Goal: Task Accomplishment & Management: Complete application form

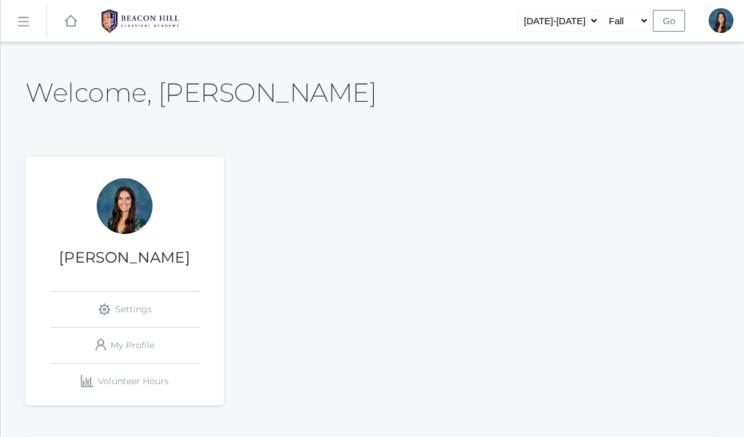
click at [20, 23] on rect at bounding box center [23, 22] width 20 height 20
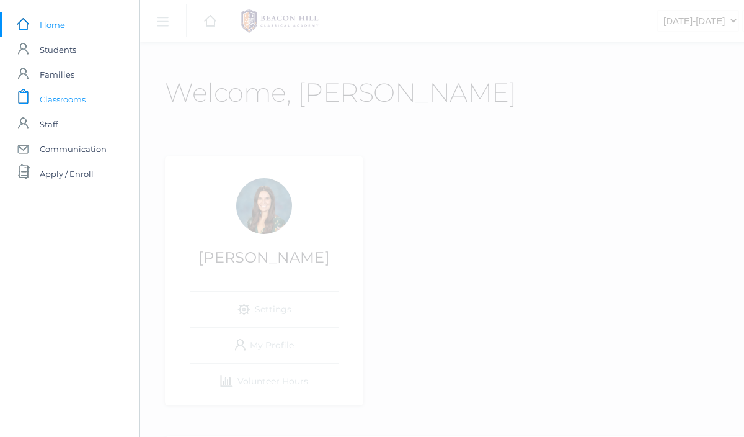
click at [45, 101] on span "Classrooms" at bounding box center [63, 99] width 46 height 25
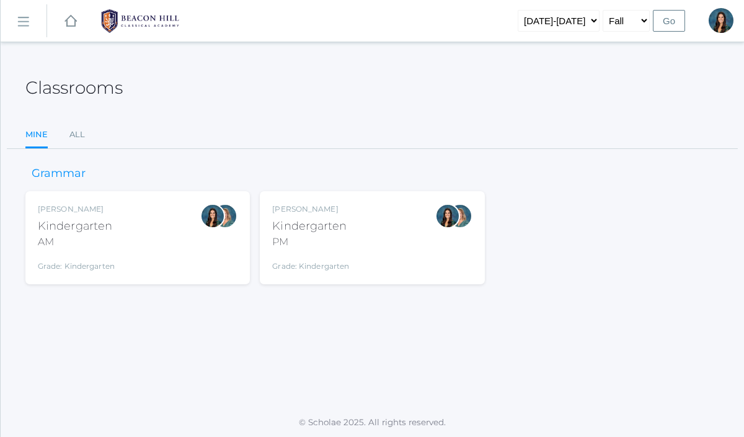
click at [145, 238] on div "[PERSON_NAME] Kindergarten AM Grade: Kindergarten *KIND" at bounding box center [138, 237] width 200 height 68
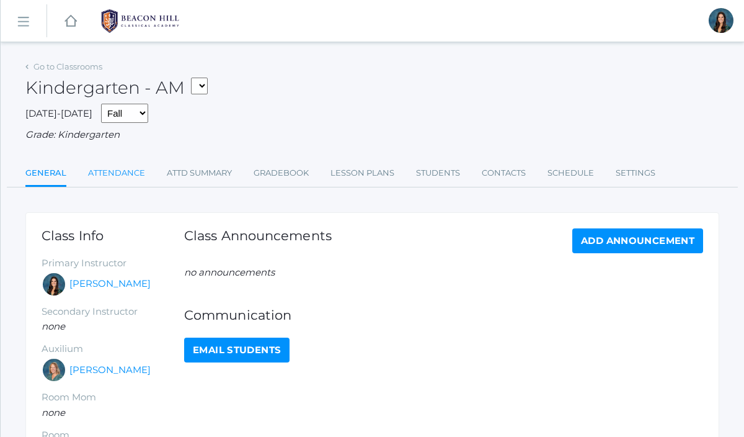
click at [122, 164] on link "Attendance" at bounding box center [116, 173] width 57 height 25
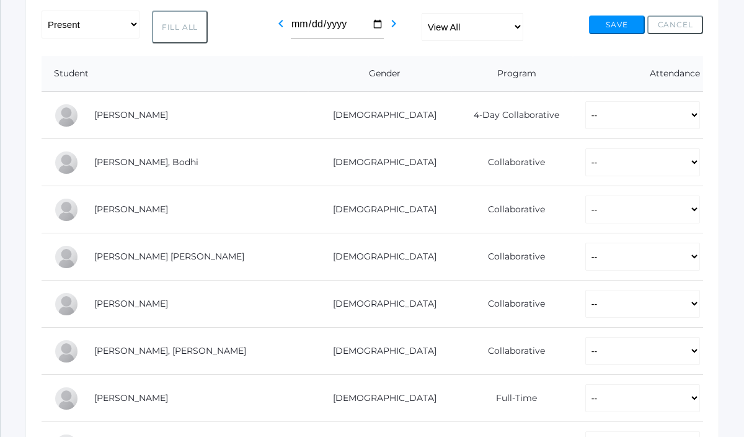
scroll to position [221, 0]
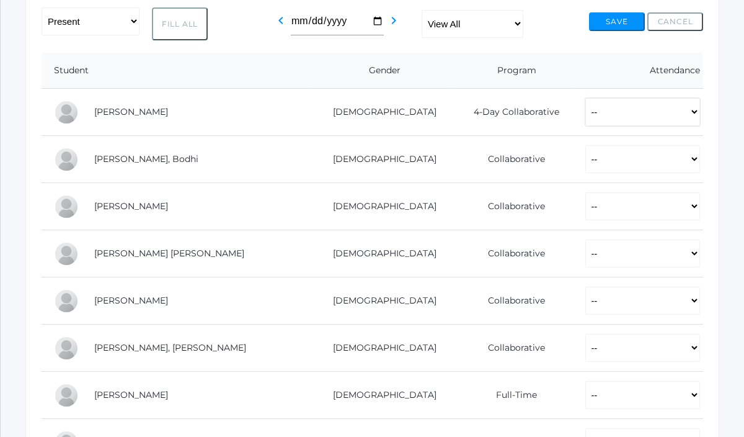
click at [585, 111] on select "-- Present Present-At-Home Tardy Excused Tardy Unexcused Absent Excused Absent …" at bounding box center [642, 112] width 115 height 28
select select "AE"
click at [585, 98] on select "-- Present Present-At-Home Tardy Excused Tardy Unexcused Absent Excused Absent …" at bounding box center [642, 112] width 115 height 28
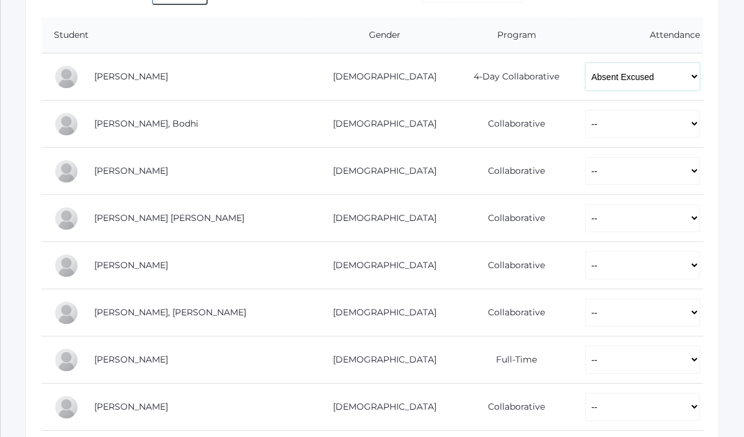
scroll to position [262, 0]
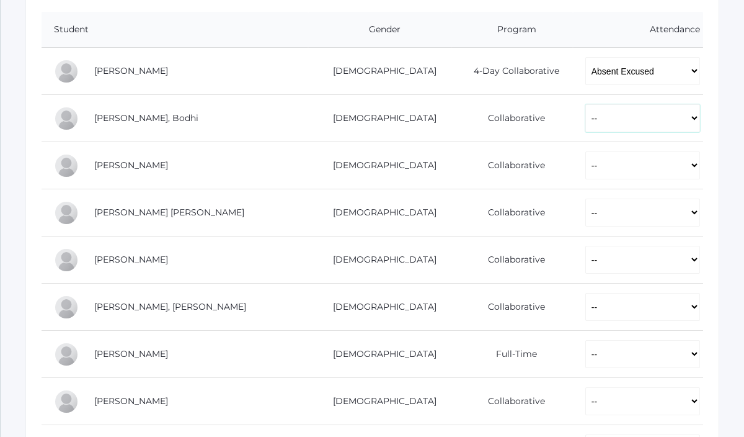
click at [585, 123] on select "-- Present Present-At-Home Tardy Excused Tardy Unexcused Absent Excused Absent …" at bounding box center [642, 118] width 115 height 28
select select "P"
click at [585, 104] on select "-- Present Present-At-Home Tardy Excused Tardy Unexcused Absent Excused Absent …" at bounding box center [642, 118] width 115 height 28
click at [573, 150] on td "-- Present Present-At-Home Tardy Excused Tardy Unexcused Absent Excused Absent …" at bounding box center [638, 165] width 130 height 47
click at [585, 174] on select "-- Present Present-At-Home Tardy Excused Tardy Unexcused Absent Excused Absent …" at bounding box center [642, 165] width 115 height 28
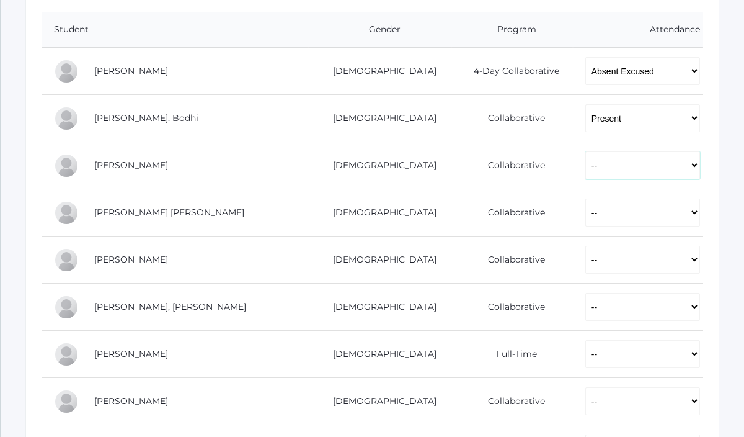
select select "P"
click at [585, 151] on select "-- Present Present-At-Home Tardy Excused Tardy Unexcused Absent Excused Absent …" at bounding box center [642, 165] width 115 height 28
click at [585, 215] on select "-- Present Present-At-Home Tardy Excused Tardy Unexcused Absent Excused Absent …" at bounding box center [642, 212] width 115 height 28
select select "P"
click at [585, 198] on select "-- Present Present-At-Home Tardy Excused Tardy Unexcused Absent Excused Absent …" at bounding box center [642, 212] width 115 height 28
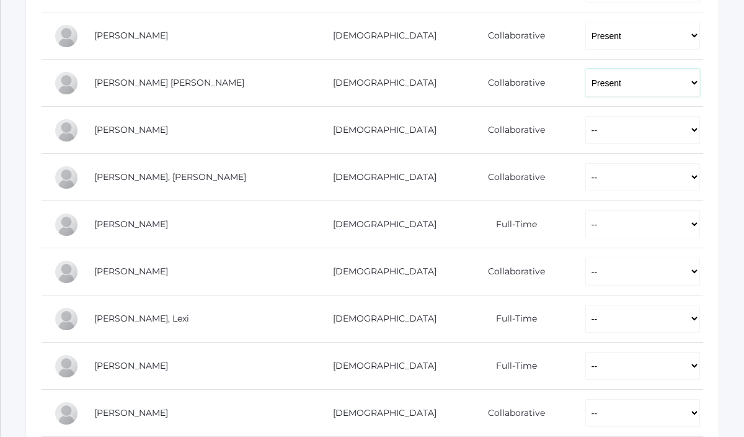
scroll to position [434, 0]
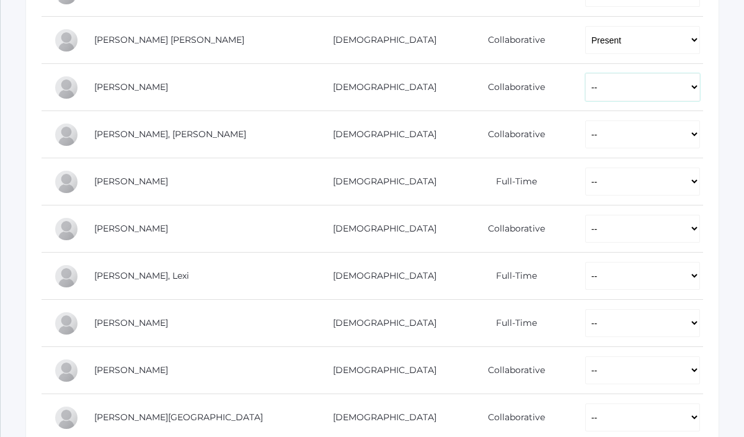
click at [585, 89] on select "-- Present Present-At-Home Tardy Excused Tardy Unexcused Absent Excused Absent …" at bounding box center [642, 87] width 115 height 28
click at [585, 73] on select "-- Present Present-At-Home Tardy Excused Tardy Unexcused Absent Excused Absent …" at bounding box center [642, 87] width 115 height 28
click at [585, 135] on select "-- Present Present-At-Home Tardy Excused Tardy Unexcused Absent Excused Absent …" at bounding box center [642, 134] width 115 height 28
select select "P"
click at [585, 120] on select "-- Present Present-At-Home Tardy Excused Tardy Unexcused Absent Excused Absent …" at bounding box center [642, 134] width 115 height 28
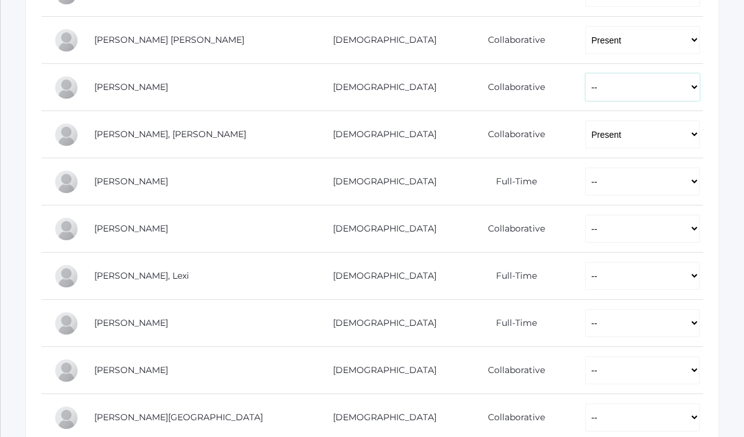
click at [585, 82] on select "-- Present Present-At-Home Tardy Excused Tardy Unexcused Absent Excused Absent …" at bounding box center [642, 87] width 115 height 28
select select "P"
click at [585, 73] on select "-- Present Present-At-Home Tardy Excused Tardy Unexcused Absent Excused Absent …" at bounding box center [642, 87] width 115 height 28
click at [573, 196] on td "-- Present Present-At-Home Tardy Excused Tardy Unexcused Absent Excused Absent …" at bounding box center [638, 181] width 130 height 47
click at [585, 181] on select "-- Present Present-At-Home Tardy Excused Tardy Unexcused Absent Excused Absent …" at bounding box center [642, 181] width 115 height 28
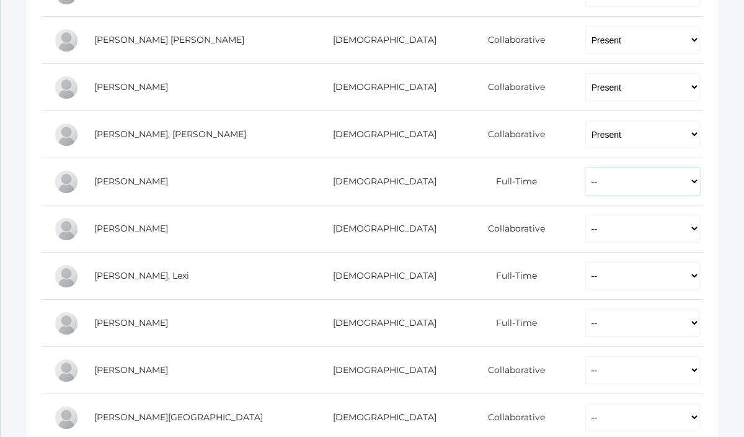
select select "P"
click at [585, 167] on select "-- Present Present-At-Home Tardy Excused Tardy Unexcused Absent Excused Absent …" at bounding box center [642, 181] width 115 height 28
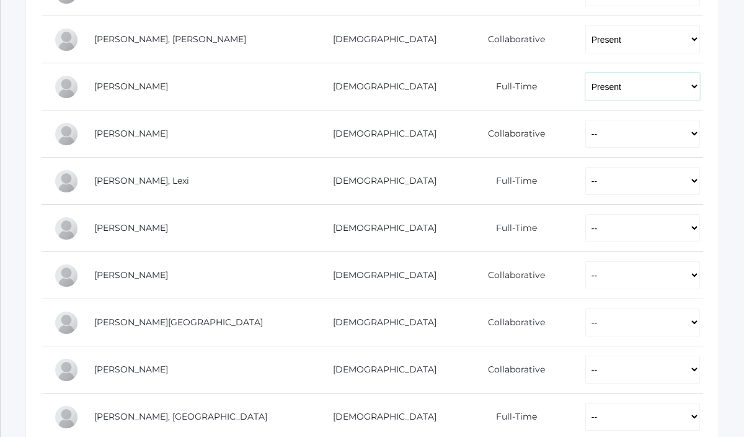
scroll to position [536, 0]
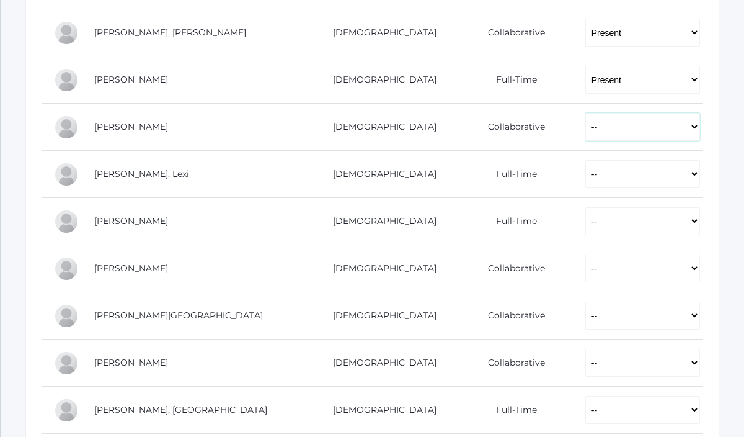
click at [585, 131] on select "-- Present Present-At-Home Tardy Excused Tardy Unexcused Absent Excused Absent …" at bounding box center [642, 127] width 115 height 28
select select "P"
click at [585, 113] on select "-- Present Present-At-Home Tardy Excused Tardy Unexcused Absent Excused Absent …" at bounding box center [642, 127] width 115 height 28
click at [585, 184] on select "-- Present Present-At-Home Tardy Excused Tardy Unexcused Absent Excused Absent …" at bounding box center [642, 174] width 115 height 28
select select "AU"
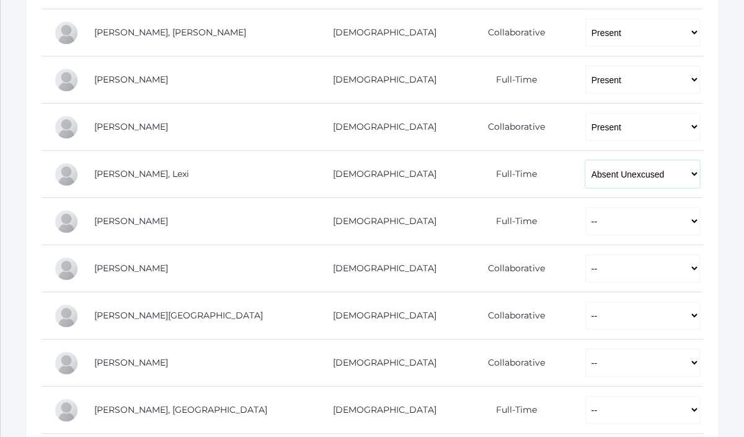
click at [585, 160] on select "-- Present Present-At-Home Tardy Excused Tardy Unexcused Absent Excused Absent …" at bounding box center [642, 174] width 115 height 28
click at [587, 233] on select "-- Present Present-At-Home Tardy Excused Tardy Unexcused Absent Excused Absent …" at bounding box center [642, 221] width 115 height 28
select select "P"
click at [585, 207] on select "-- Present Present-At-Home Tardy Excused Tardy Unexcused Absent Excused Absent …" at bounding box center [642, 221] width 115 height 28
click at [592, 260] on select "-- Present Present-At-Home Tardy Excused Tardy Unexcused Absent Excused Absent …" at bounding box center [642, 268] width 115 height 28
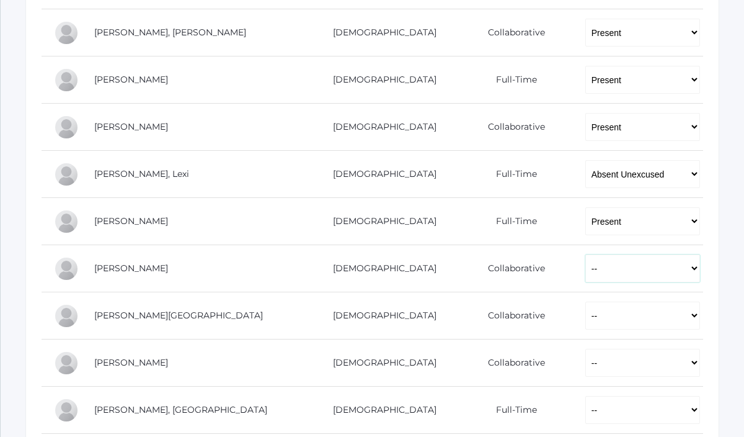
select select "P"
click at [585, 254] on select "-- Present Present-At-Home Tardy Excused Tardy Unexcused Absent Excused Absent …" at bounding box center [642, 268] width 115 height 28
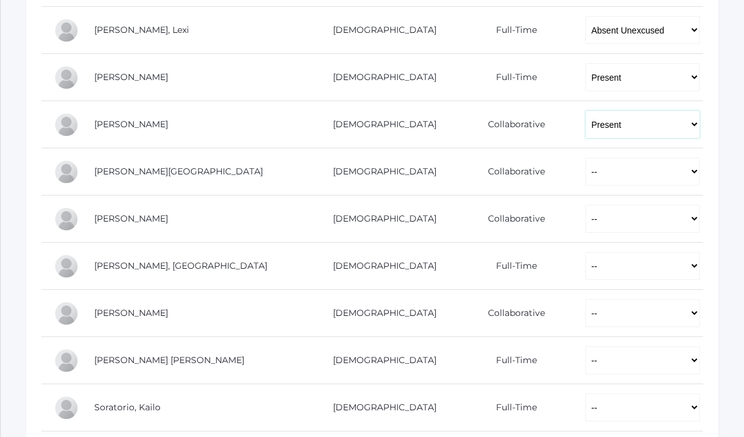
scroll to position [683, 0]
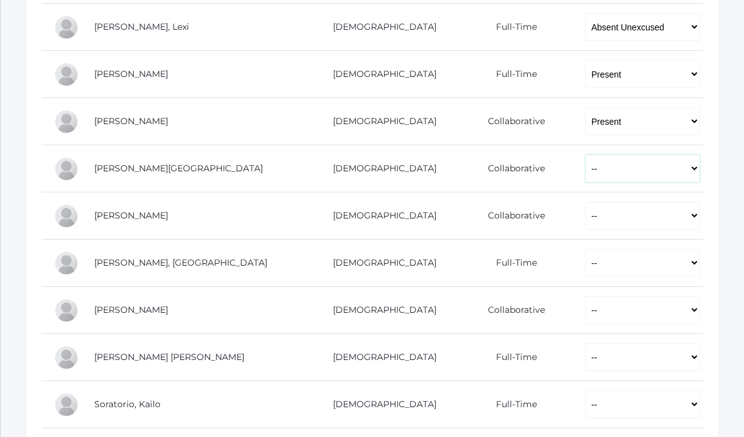
click at [585, 172] on select "-- Present Present-At-Home Tardy Excused Tardy Unexcused Absent Excused Absent …" at bounding box center [642, 168] width 115 height 28
select select "P"
click at [585, 154] on select "-- Present Present-At-Home Tardy Excused Tardy Unexcused Absent Excused Absent …" at bounding box center [642, 168] width 115 height 28
click at [585, 215] on select "-- Present Present-At-Home Tardy Excused Tardy Unexcused Absent Excused Absent …" at bounding box center [642, 216] width 115 height 28
select select "P"
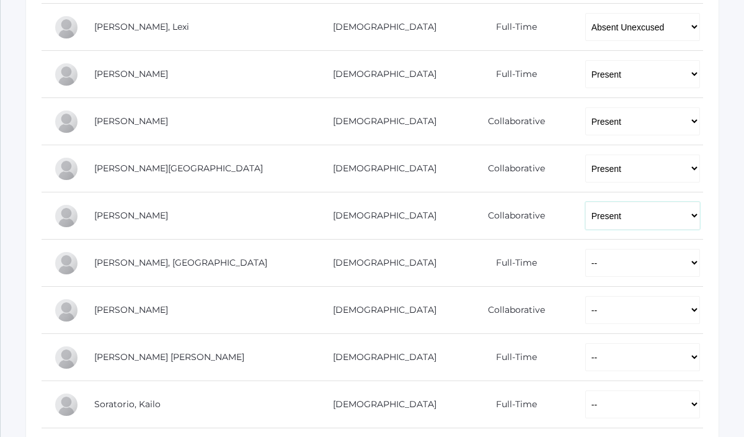
click at [585, 202] on select "-- Present Present-At-Home Tardy Excused Tardy Unexcused Absent Excused Absent …" at bounding box center [642, 216] width 115 height 28
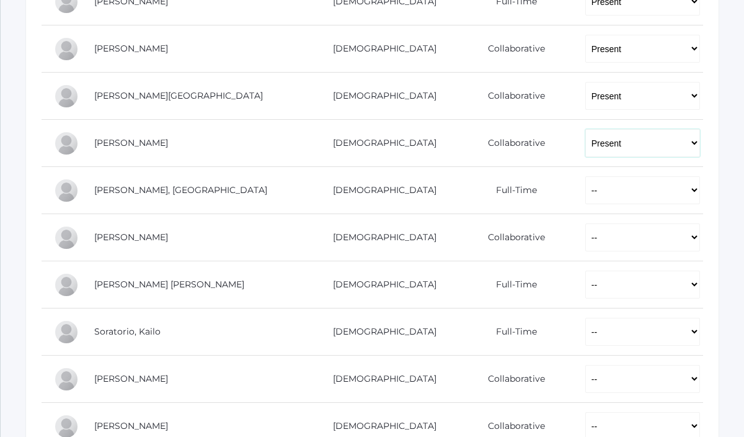
scroll to position [756, 0]
click at [585, 188] on select "-- Present Present-At-Home Tardy Excused Tardy Unexcused Absent Excused Absent …" at bounding box center [642, 190] width 115 height 28
select select "P"
click at [585, 176] on select "-- Present Present-At-Home Tardy Excused Tardy Unexcused Absent Excused Absent …" at bounding box center [642, 190] width 115 height 28
click at [585, 251] on select "-- Present Present-At-Home Tardy Excused Tardy Unexcused Absent Excused Absent …" at bounding box center [642, 237] width 115 height 28
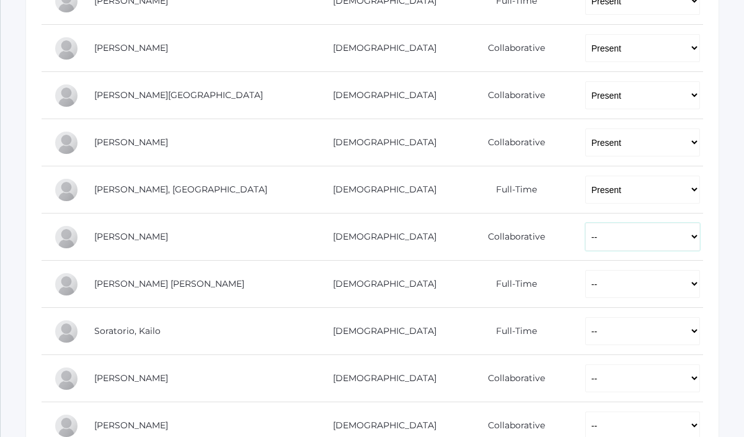
select select "P"
click at [585, 223] on select "-- Present Present-At-Home Tardy Excused Tardy Unexcused Absent Excused Absent …" at bounding box center [642, 237] width 115 height 28
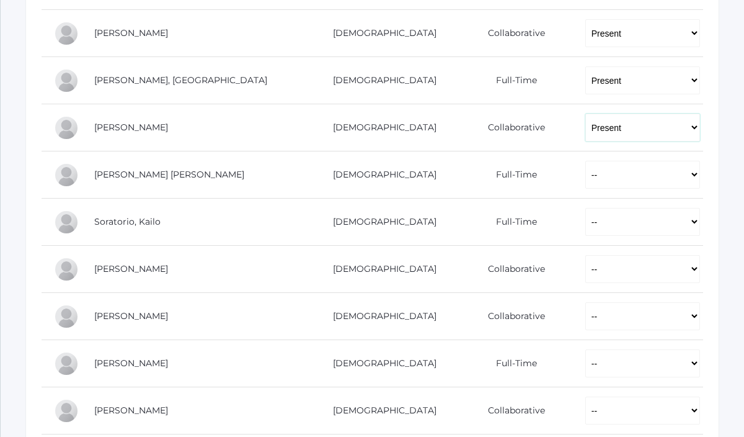
scroll to position [868, 0]
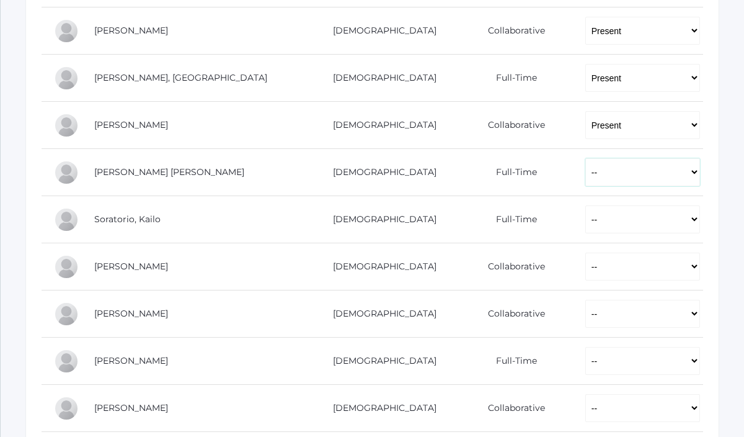
click at [585, 176] on select "-- Present Present-At-Home Tardy Excused Tardy Unexcused Absent Excused Absent …" at bounding box center [642, 172] width 115 height 28
select select "P"
click at [585, 158] on select "-- Present Present-At-Home Tardy Excused Tardy Unexcused Absent Excused Absent …" at bounding box center [642, 172] width 115 height 28
click at [573, 234] on td "-- Present Present-At-Home Tardy Excused Tardy Unexcused Absent Excused Absent …" at bounding box center [638, 219] width 130 height 47
click at [585, 217] on select "-- Present Present-At-Home Tardy Excused Tardy Unexcused Absent Excused Absent …" at bounding box center [642, 219] width 115 height 28
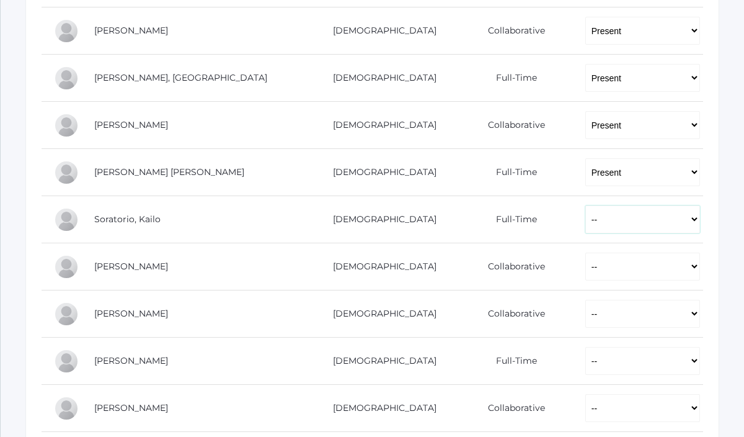
select select "P"
click at [585, 205] on select "-- Present Present-At-Home Tardy Excused Tardy Unexcused Absent Excused Absent …" at bounding box center [642, 219] width 115 height 28
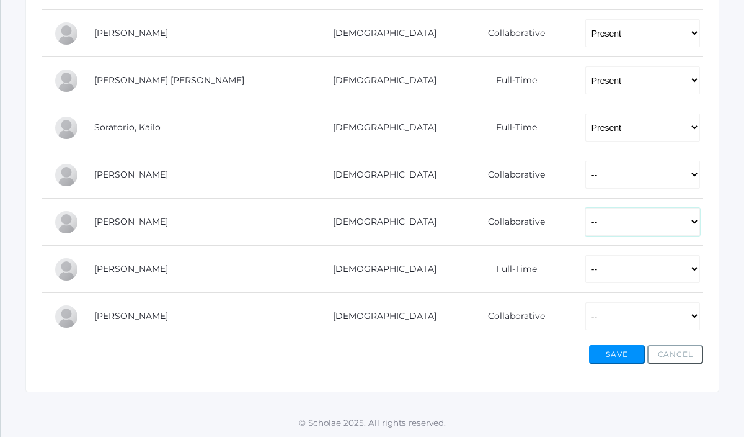
click at [585, 226] on select "-- Present Present-At-Home Tardy Excused Tardy Unexcused Absent Excused Absent …" at bounding box center [642, 222] width 115 height 28
select select "P"
click at [585, 208] on select "-- Present Present-At-Home Tardy Excused Tardy Unexcused Absent Excused Absent …" at bounding box center [642, 222] width 115 height 28
click at [585, 260] on select "-- Present Present-At-Home Tardy Excused Tardy Unexcused Absent Excused Absent …" at bounding box center [642, 269] width 115 height 28
select select "TU"
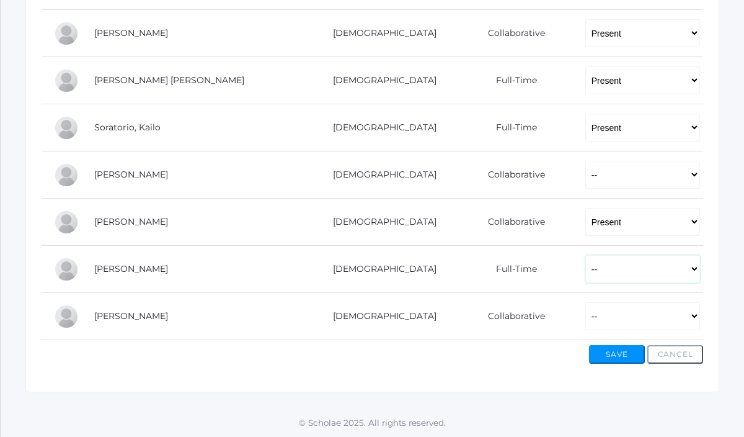
click at [585, 255] on select "-- Present Present-At-Home Tardy Excused Tardy Unexcused Absent Excused Absent …" at bounding box center [642, 269] width 115 height 28
click at [585, 312] on select "-- Present Present-At-Home Tardy Excused Tardy Unexcused Absent Excused Absent …" at bounding box center [642, 316] width 115 height 28
select select "P"
click at [585, 302] on select "-- Present Present-At-Home Tardy Excused Tardy Unexcused Absent Excused Absent …" at bounding box center [642, 316] width 115 height 28
click at [573, 198] on td "-- Present Present-At-Home Tardy Excused Tardy Unexcused Absent Excused Absent …" at bounding box center [638, 221] width 130 height 47
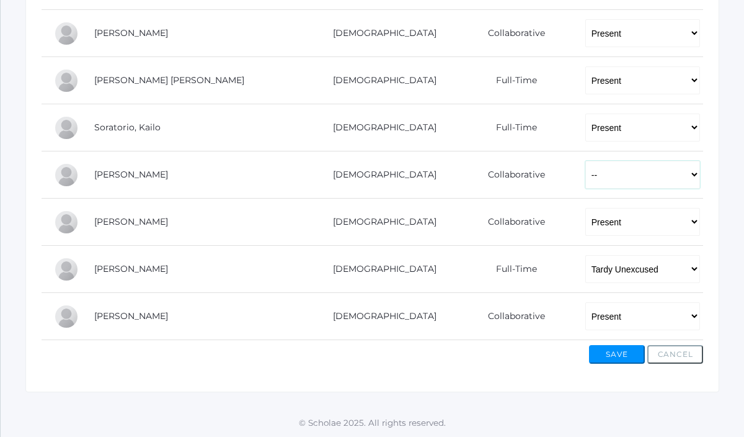
click at [585, 174] on select "-- Present Present-At-Home Tardy Excused Tardy Unexcused Absent Excused Absent …" at bounding box center [642, 175] width 115 height 28
select select "AE"
click at [585, 161] on select "-- Present Present-At-Home Tardy Excused Tardy Unexcused Absent Excused Absent …" at bounding box center [642, 175] width 115 height 28
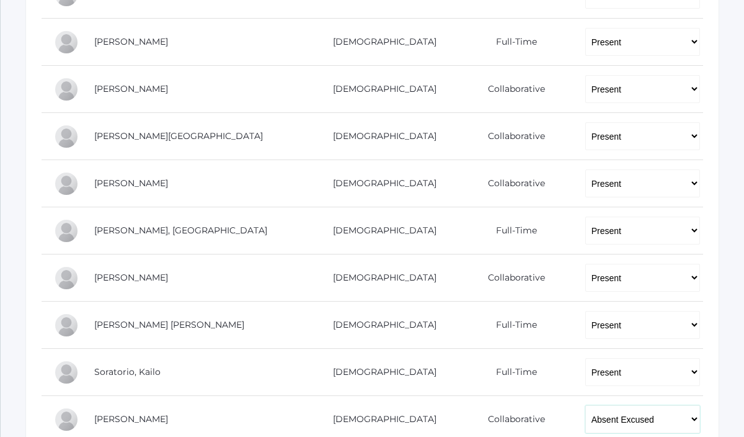
scroll to position [549, 0]
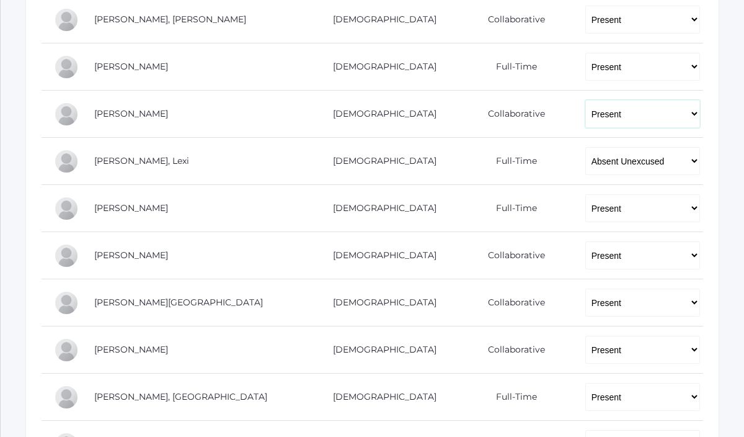
click at [585, 116] on select "-- Present Present-At-Home Tardy Excused Tardy Unexcused Absent Excused Absent …" at bounding box center [642, 114] width 115 height 28
select select "TU"
click at [585, 100] on select "-- Present Present-At-Home Tardy Excused Tardy Unexcused Absent Excused Absent …" at bounding box center [642, 114] width 115 height 28
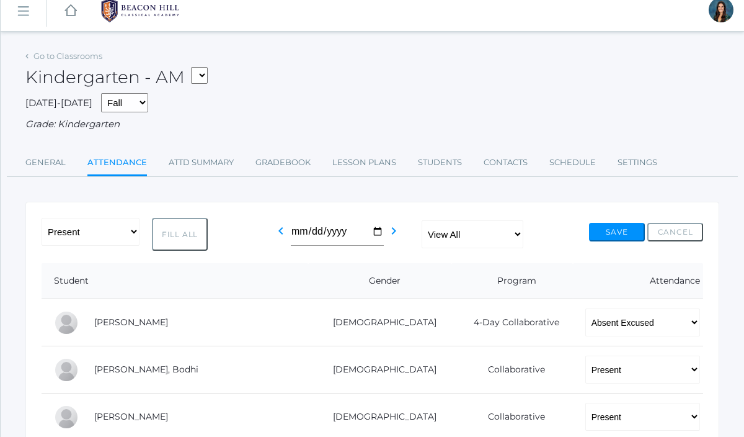
scroll to position [0, 0]
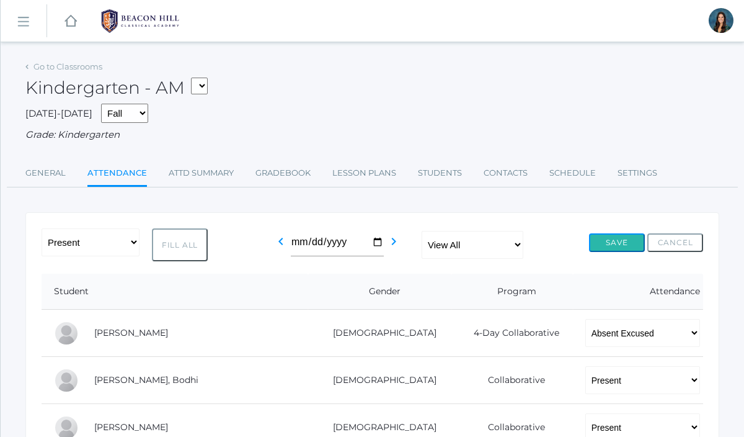
click at [614, 249] on button "Save" at bounding box center [617, 242] width 56 height 19
